Goal: Task Accomplishment & Management: Complete application form

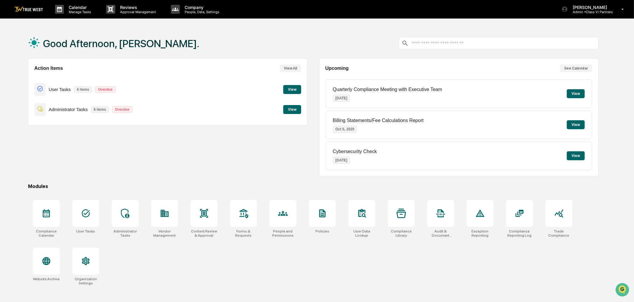
click at [297, 113] on button "View" at bounding box center [292, 109] width 18 height 9
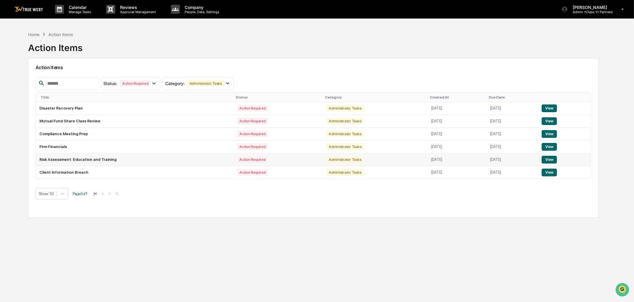
click at [96, 160] on td "Risk Assessment: Education and Training" at bounding box center [135, 160] width 198 height 13
click at [554, 160] on button "View" at bounding box center [549, 160] width 15 height 8
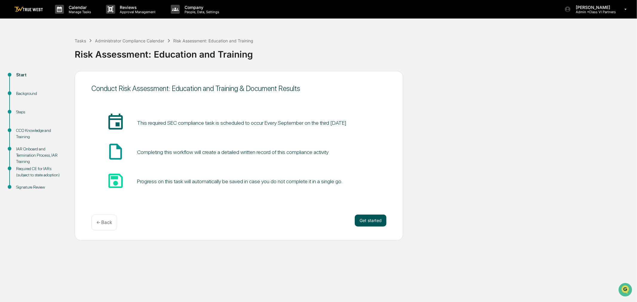
click at [360, 225] on button "Get started" at bounding box center [371, 221] width 32 height 12
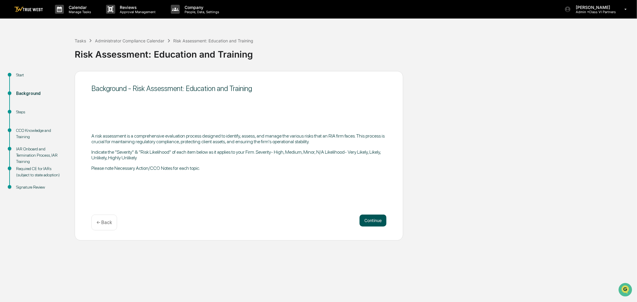
click at [365, 222] on button "Continue" at bounding box center [373, 221] width 27 height 12
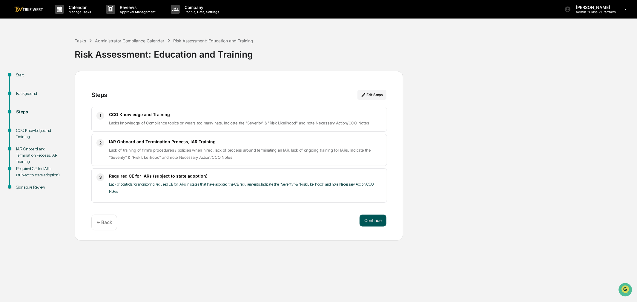
click at [378, 223] on button "Continue" at bounding box center [373, 221] width 27 height 12
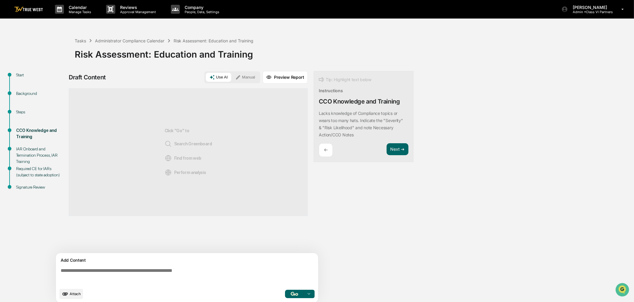
click at [123, 37] on div "Tasks Administrator Compliance Calendar Risk Assessment: Education and Training" at bounding box center [164, 40] width 179 height 7
click at [123, 39] on div "Administrator Compliance Calendar" at bounding box center [129, 40] width 69 height 5
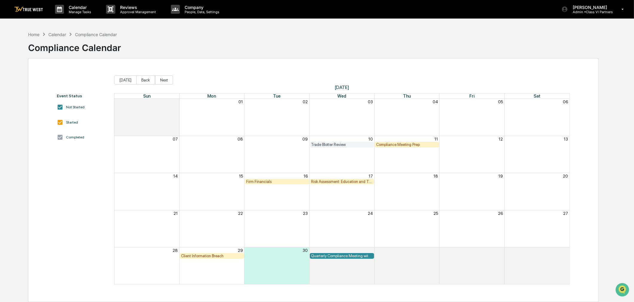
click at [34, 9] on img at bounding box center [28, 10] width 29 height 6
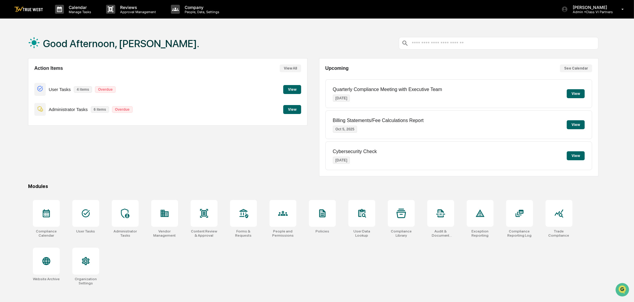
click at [79, 112] on p "Administrator Tasks" at bounding box center [68, 109] width 39 height 5
click at [291, 105] on div "Administrator Tasks 6 items Overdue View" at bounding box center [167, 109] width 267 height 20
click at [291, 108] on button "View" at bounding box center [292, 109] width 18 height 9
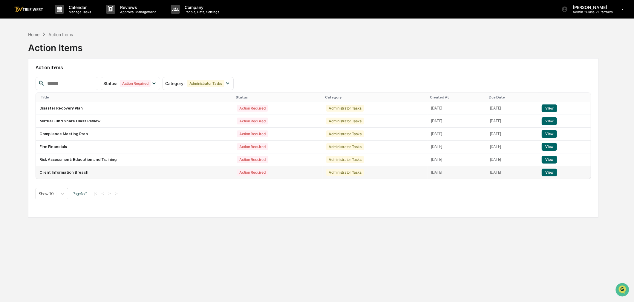
click at [548, 173] on button "View" at bounding box center [549, 173] width 15 height 8
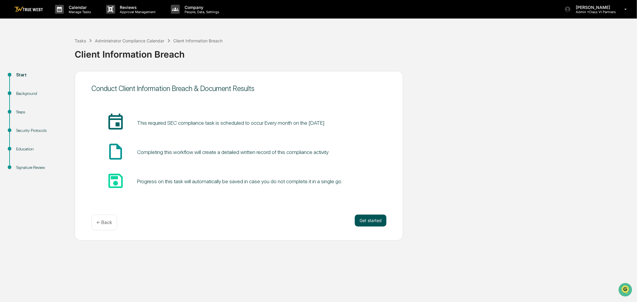
click at [375, 218] on button "Get started" at bounding box center [371, 221] width 32 height 12
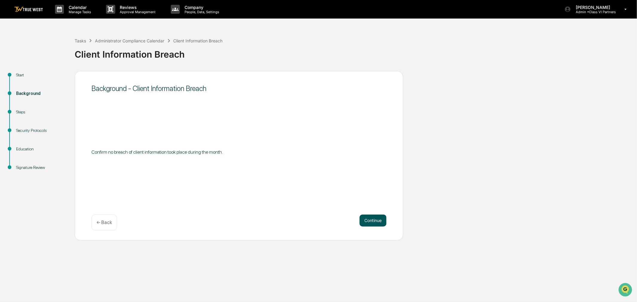
click at [381, 220] on button "Continue" at bounding box center [373, 221] width 27 height 12
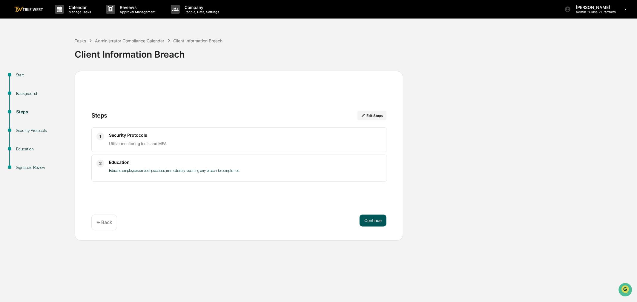
click at [373, 222] on button "Continue" at bounding box center [373, 221] width 27 height 12
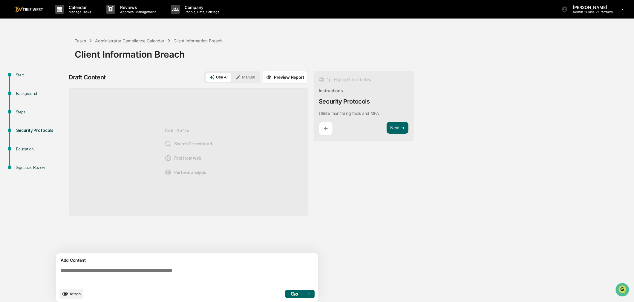
click at [129, 271] on textarea at bounding box center [188, 277] width 260 height 22
click at [247, 78] on button "Manual" at bounding box center [245, 77] width 27 height 9
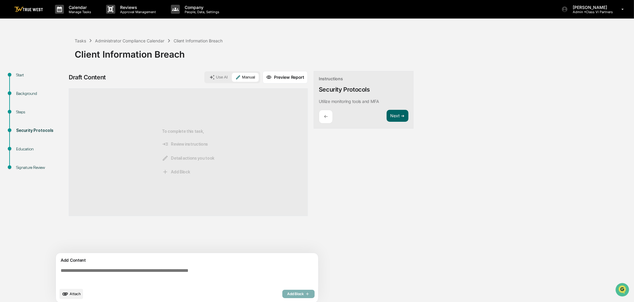
click at [103, 273] on textarea at bounding box center [188, 277] width 260 height 22
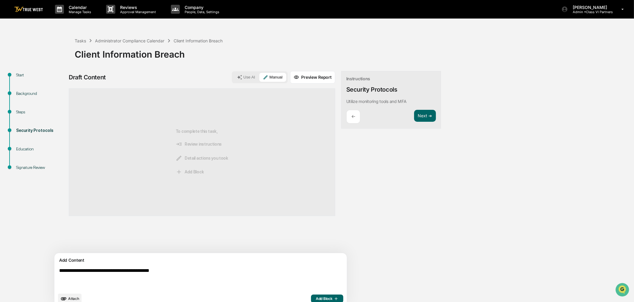
type textarea "**********"
click at [316, 299] on span "Add Block" at bounding box center [327, 299] width 23 height 5
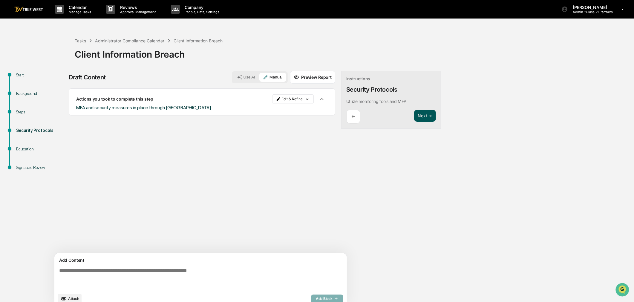
click at [414, 115] on button "Next ➔" at bounding box center [425, 116] width 22 height 12
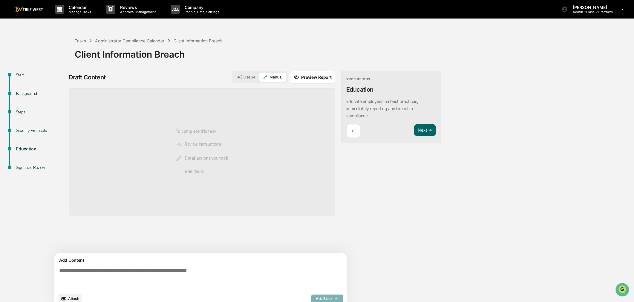
click at [145, 283] on textarea at bounding box center [187, 279] width 260 height 26
type textarea "**********"
click at [316, 300] on span "Add Block" at bounding box center [327, 299] width 23 height 5
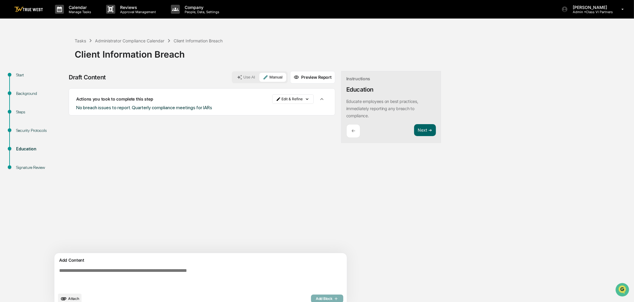
click at [401, 139] on div "Instructions Education Educate employees on best practices, immediately reporti…" at bounding box center [391, 107] width 100 height 72
click at [414, 133] on button "Next ➔" at bounding box center [425, 130] width 22 height 12
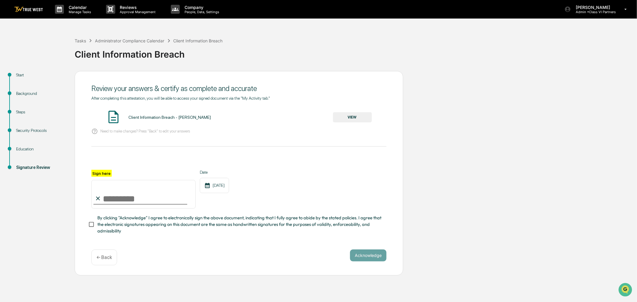
click at [346, 120] on button "VIEW" at bounding box center [352, 117] width 39 height 10
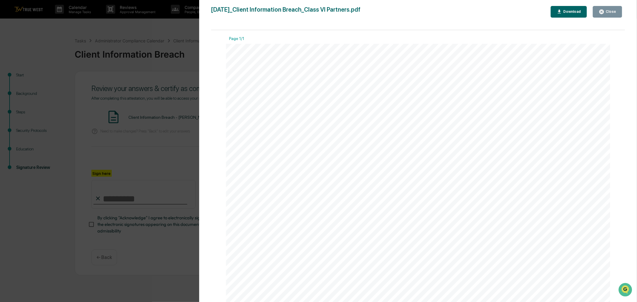
click at [610, 13] on div "Close" at bounding box center [611, 12] width 12 height 4
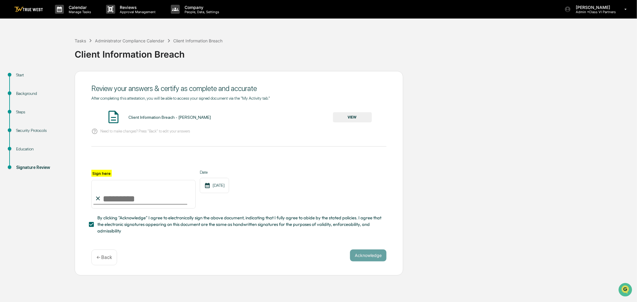
click at [122, 200] on input "Sign here" at bounding box center [143, 194] width 104 height 29
type input "**********"
click at [376, 262] on button "Acknowledge" at bounding box center [368, 256] width 36 height 12
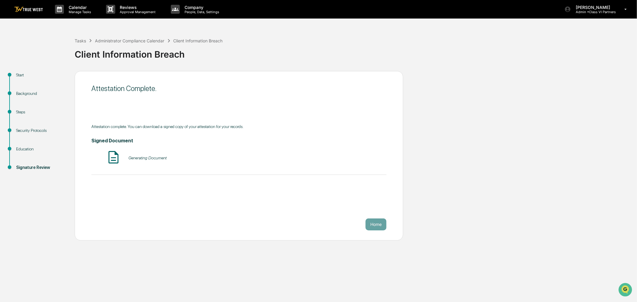
click at [377, 226] on button "Home" at bounding box center [376, 225] width 21 height 12
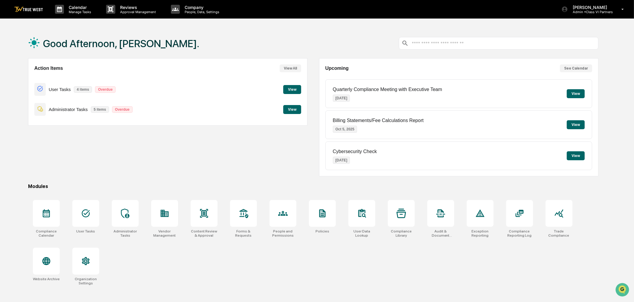
click at [29, 10] on img at bounding box center [28, 10] width 29 height 6
click at [289, 110] on button "View" at bounding box center [292, 109] width 18 height 9
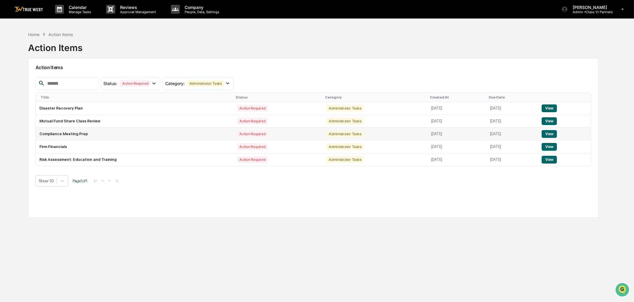
drag, startPoint x: 64, startPoint y: 135, endPoint x: 77, endPoint y: 132, distance: 13.0
click at [64, 135] on td "Compliance Meeting Prep" at bounding box center [135, 134] width 198 height 13
click at [538, 136] on td "[DATE]" at bounding box center [512, 134] width 52 height 13
click at [553, 134] on button "View" at bounding box center [549, 134] width 15 height 8
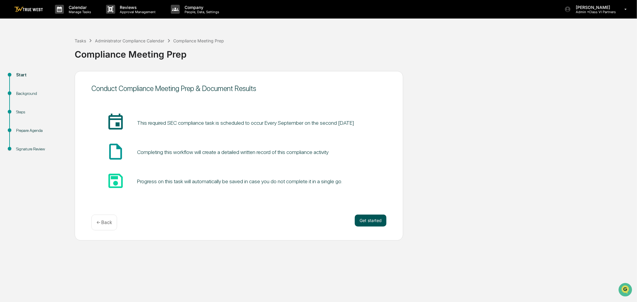
click at [367, 222] on button "Get started" at bounding box center [371, 221] width 32 height 12
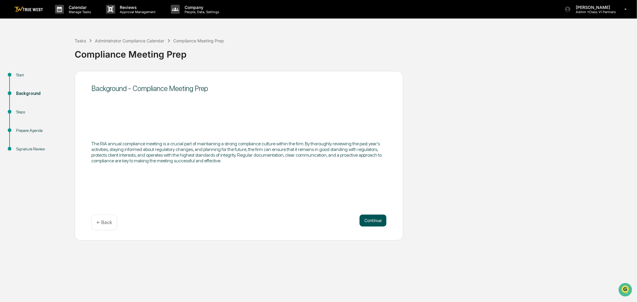
click at [368, 222] on button "Continue" at bounding box center [373, 221] width 27 height 12
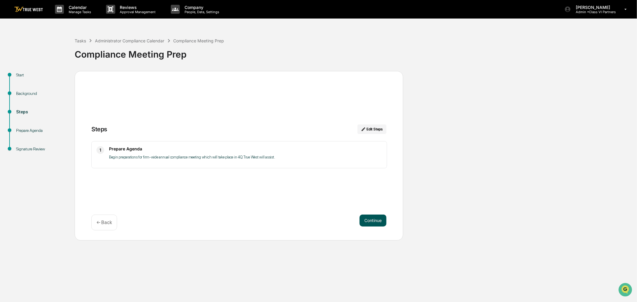
click at [378, 223] on button "Continue" at bounding box center [373, 221] width 27 height 12
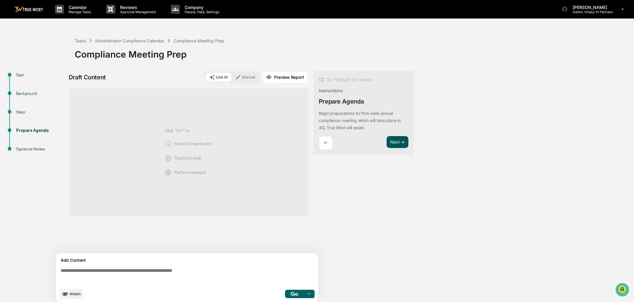
click at [396, 139] on button "Next ➔" at bounding box center [397, 142] width 22 height 12
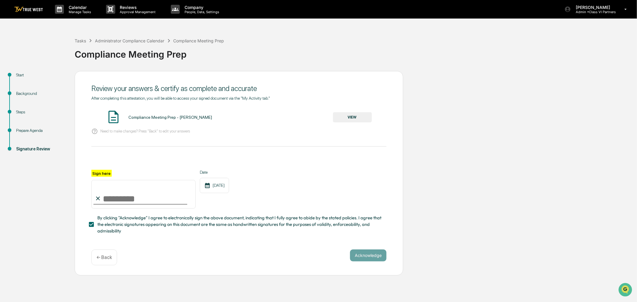
drag, startPoint x: 108, startPoint y: 195, endPoint x: 126, endPoint y: 193, distance: 18.6
click at [108, 195] on input "Sign here" at bounding box center [143, 194] width 104 height 29
type input "**********"
click at [369, 255] on button "Acknowledge" at bounding box center [368, 256] width 36 height 12
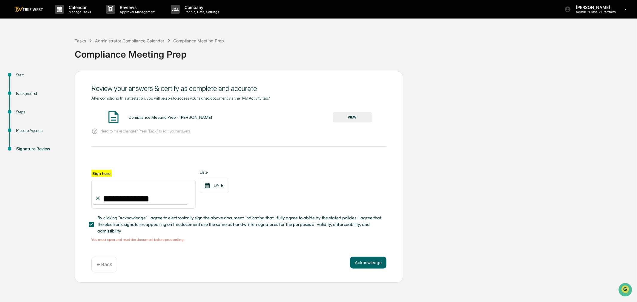
click at [351, 113] on button "VIEW" at bounding box center [352, 117] width 39 height 10
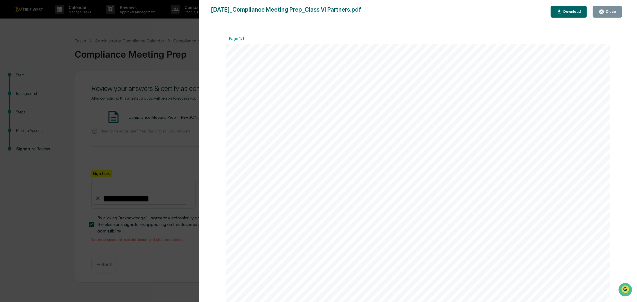
drag, startPoint x: 617, startPoint y: 16, endPoint x: 606, endPoint y: 25, distance: 14.0
click at [617, 16] on button "Close" at bounding box center [607, 12] width 29 height 12
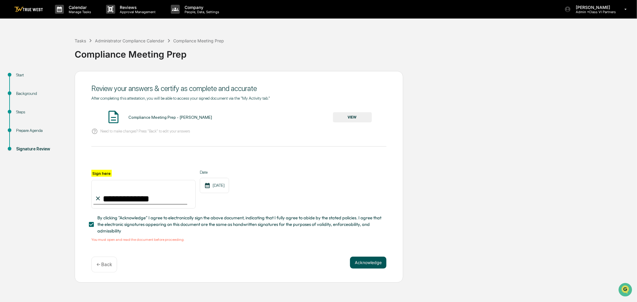
click at [381, 268] on button "Acknowledge" at bounding box center [368, 263] width 36 height 12
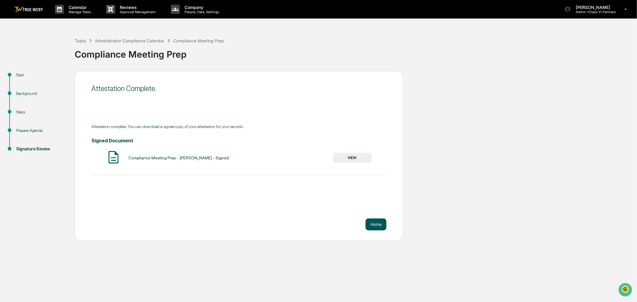
click at [375, 225] on button "Home" at bounding box center [376, 225] width 21 height 12
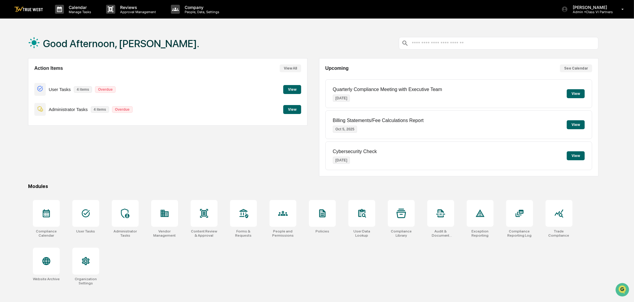
click at [287, 112] on button "View" at bounding box center [292, 109] width 18 height 9
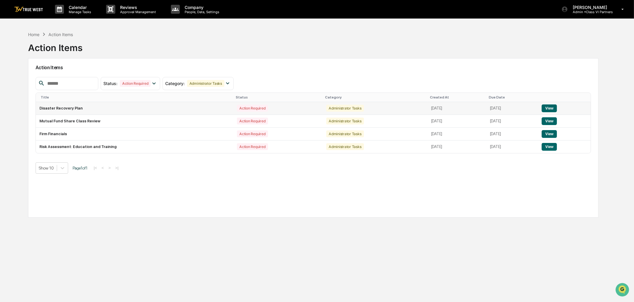
click at [556, 111] on button "View" at bounding box center [549, 109] width 15 height 8
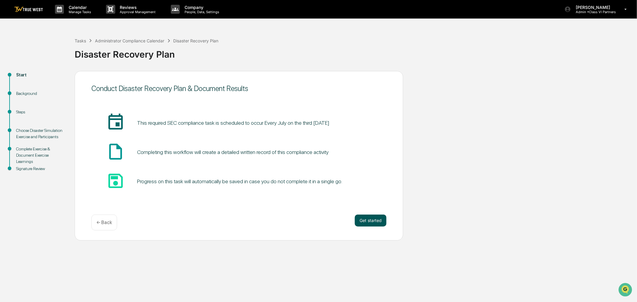
click at [376, 217] on button "Get started" at bounding box center [371, 221] width 32 height 12
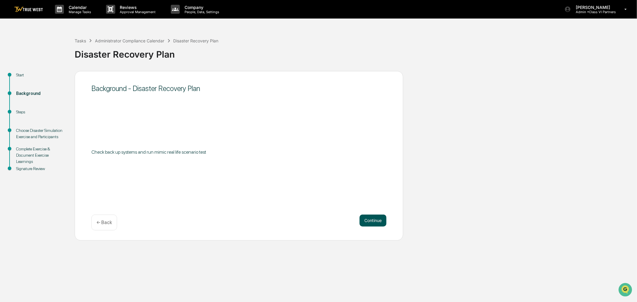
click at [378, 223] on button "Continue" at bounding box center [373, 221] width 27 height 12
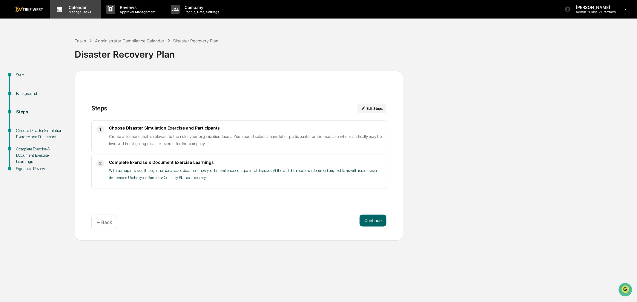
click at [82, 12] on p "Manage Tasks" at bounding box center [79, 12] width 30 height 4
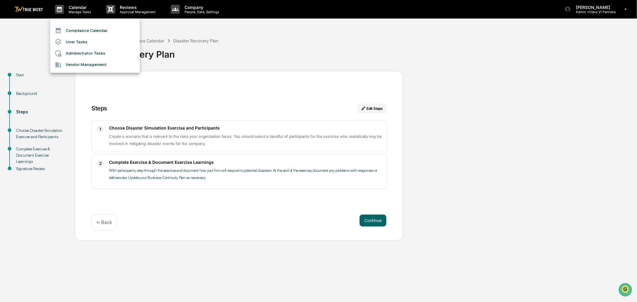
click at [26, 14] on div at bounding box center [318, 151] width 637 height 302
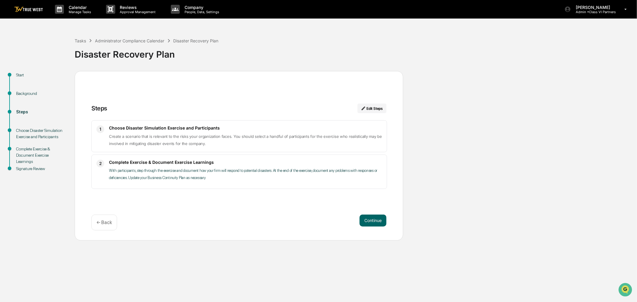
click at [26, 11] on img at bounding box center [28, 10] width 29 height 6
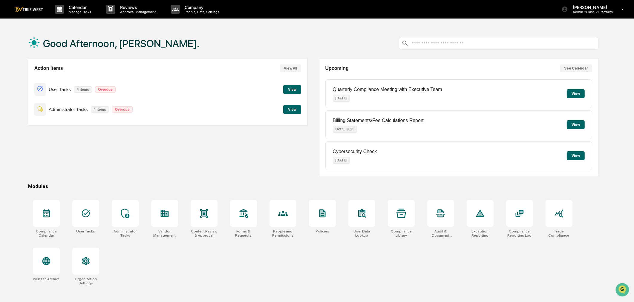
click at [291, 109] on button "View" at bounding box center [292, 109] width 18 height 9
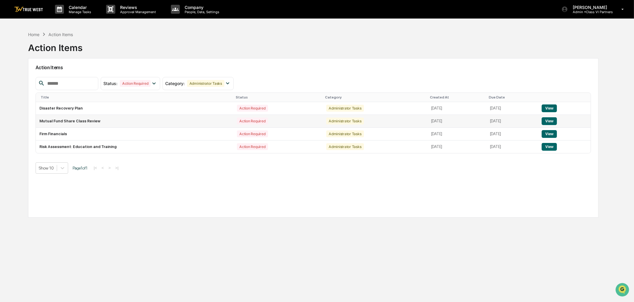
click at [60, 121] on td "Mutual Fund Share Class Review" at bounding box center [135, 121] width 198 height 13
click at [557, 121] on button "View" at bounding box center [549, 121] width 15 height 8
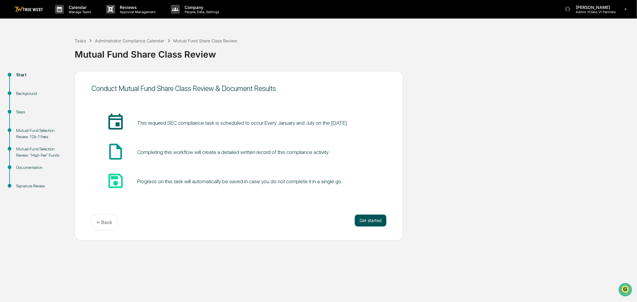
click at [381, 221] on button "Get started" at bounding box center [371, 221] width 32 height 12
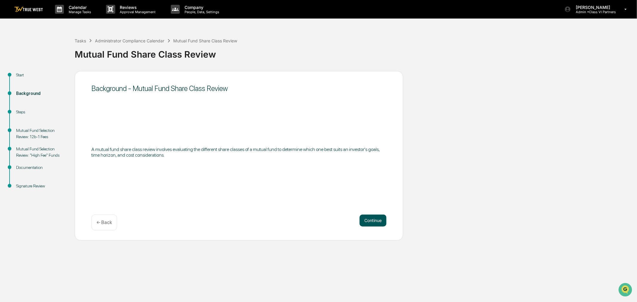
click at [375, 224] on button "Continue" at bounding box center [373, 221] width 27 height 12
